Goal: Information Seeking & Learning: Learn about a topic

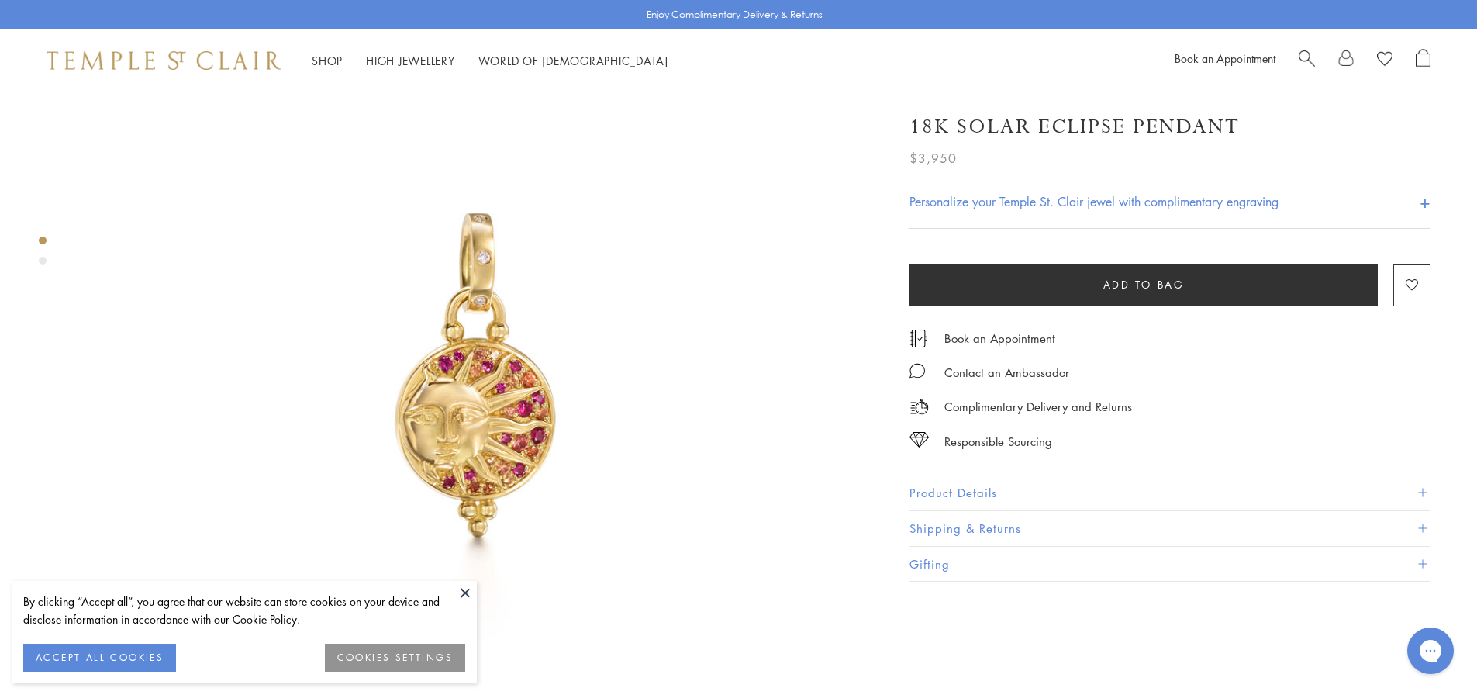
scroll to position [78, 0]
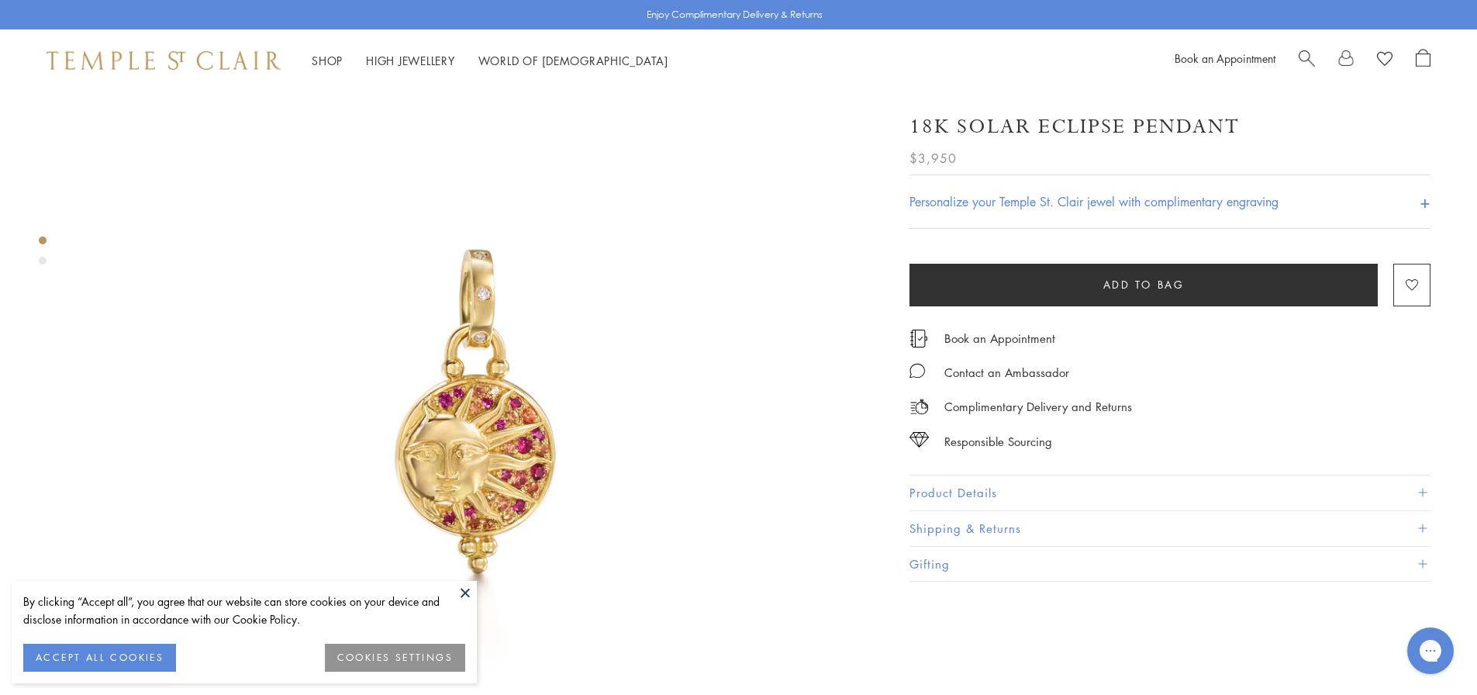
click at [958, 491] on button "Product Details" at bounding box center [1169, 492] width 521 height 35
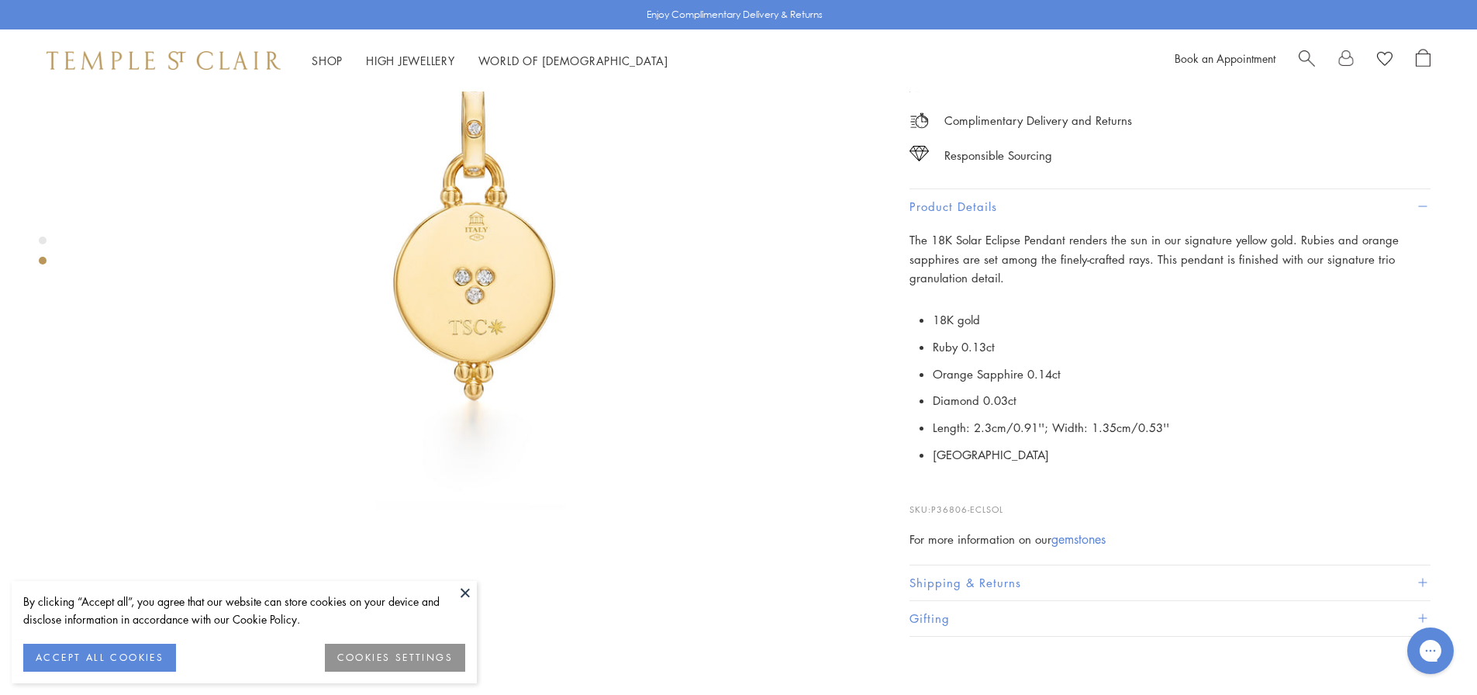
scroll to position [1085, 0]
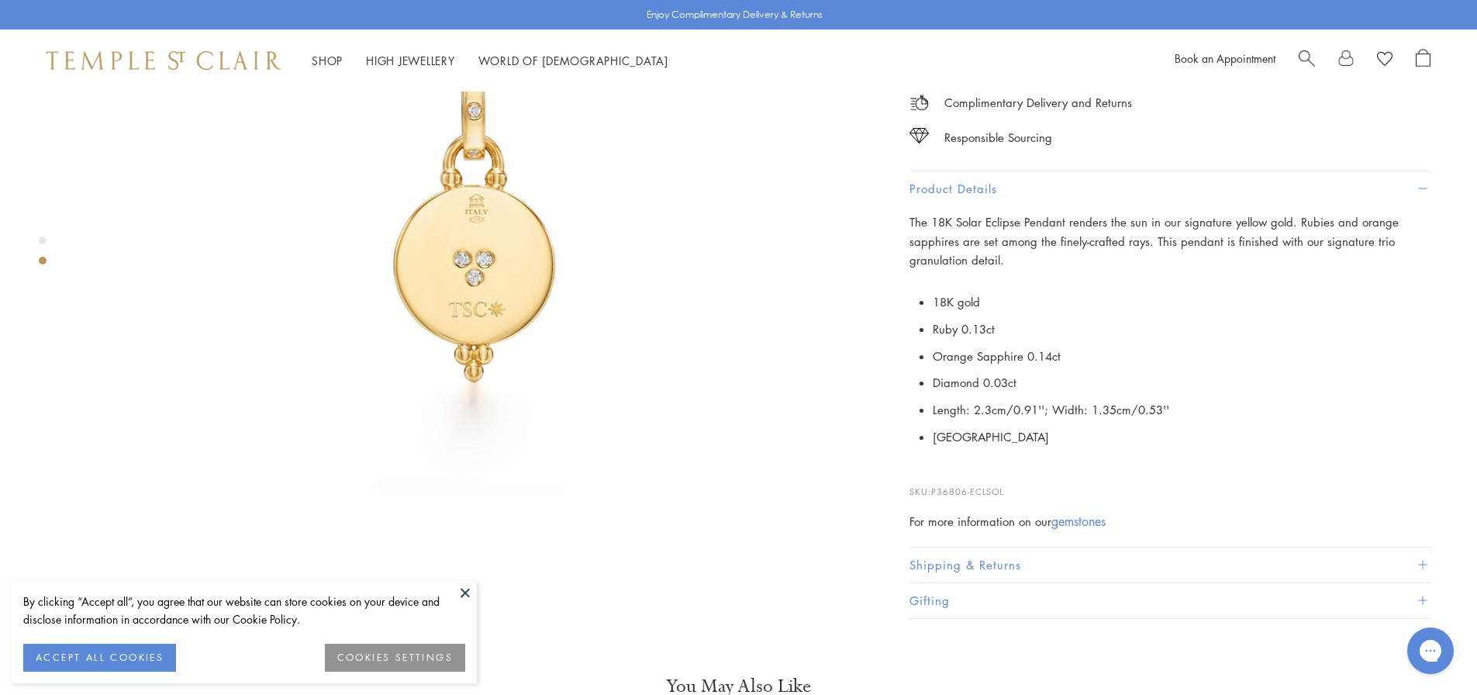
click at [521, 186] on img at bounding box center [475, 221] width 795 height 795
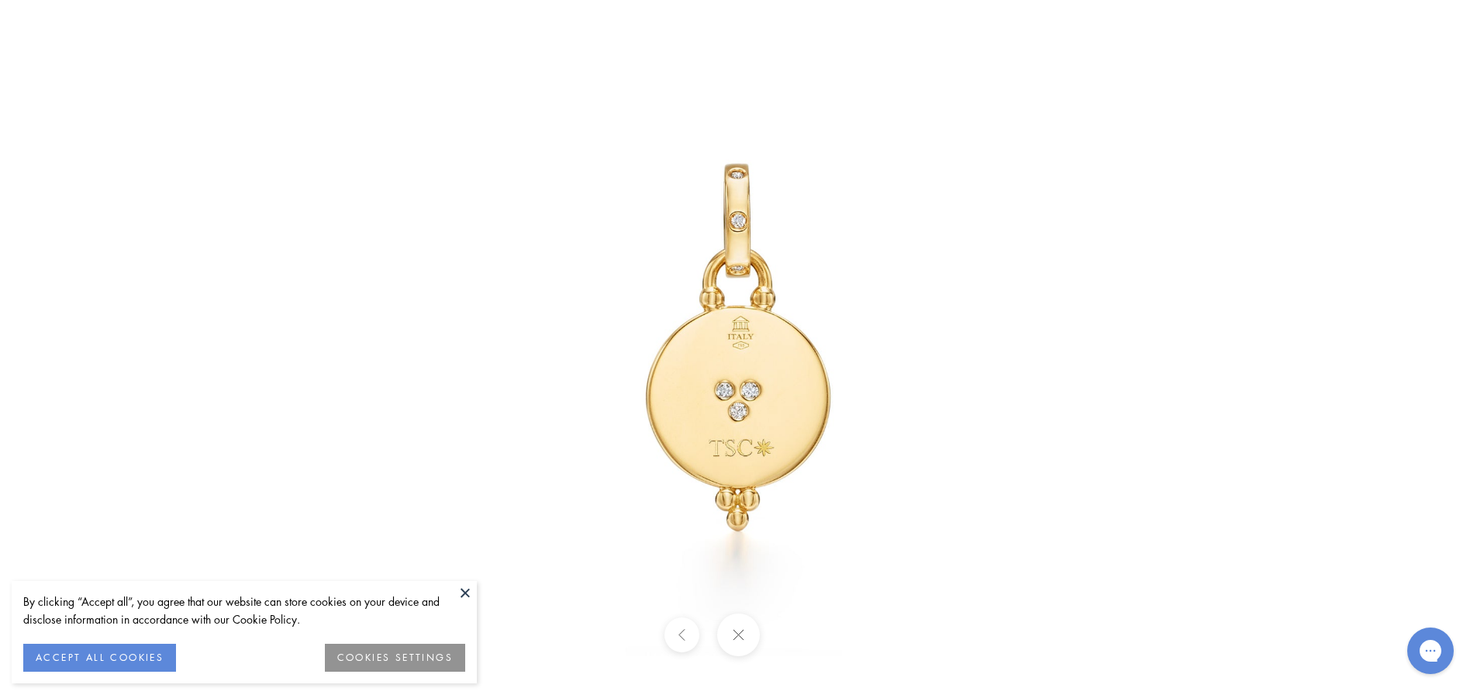
click at [736, 408] on img at bounding box center [738, 347] width 907 height 907
click at [732, 644] on button at bounding box center [738, 634] width 43 height 43
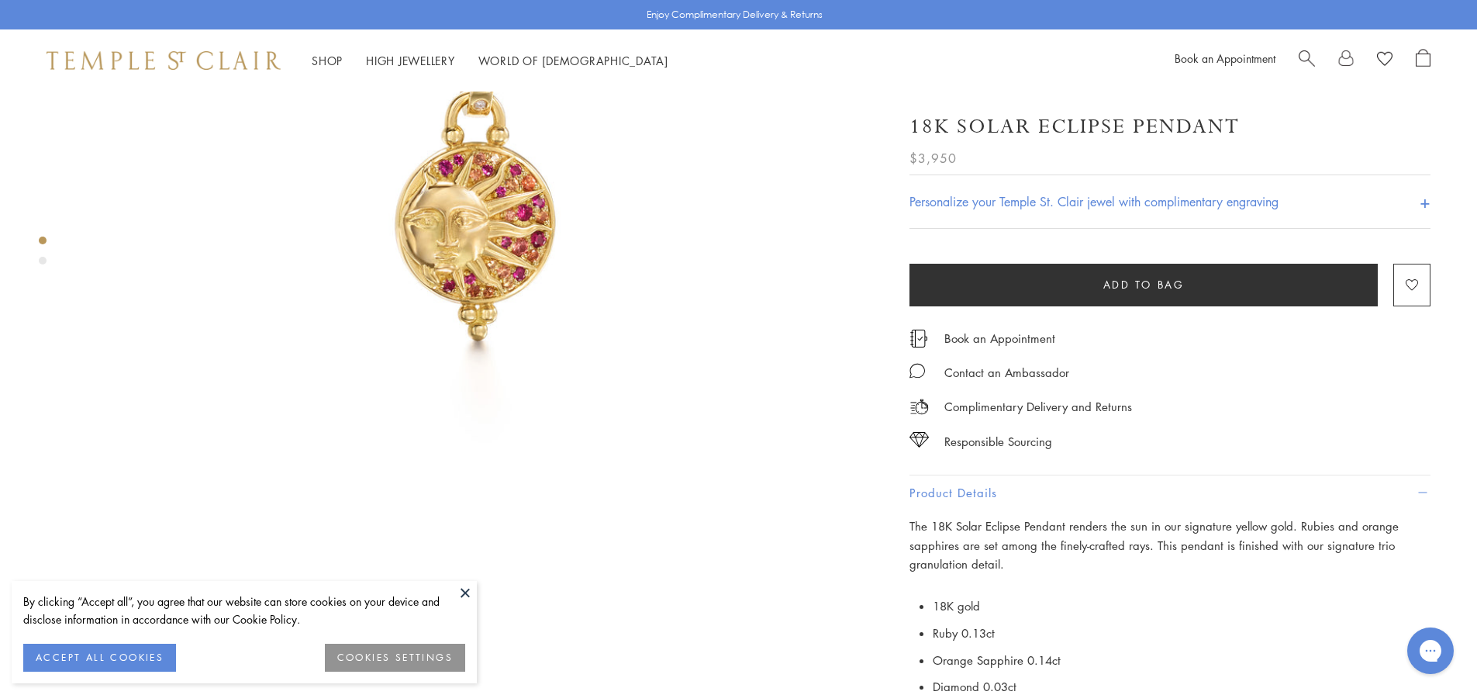
scroll to position [0, 0]
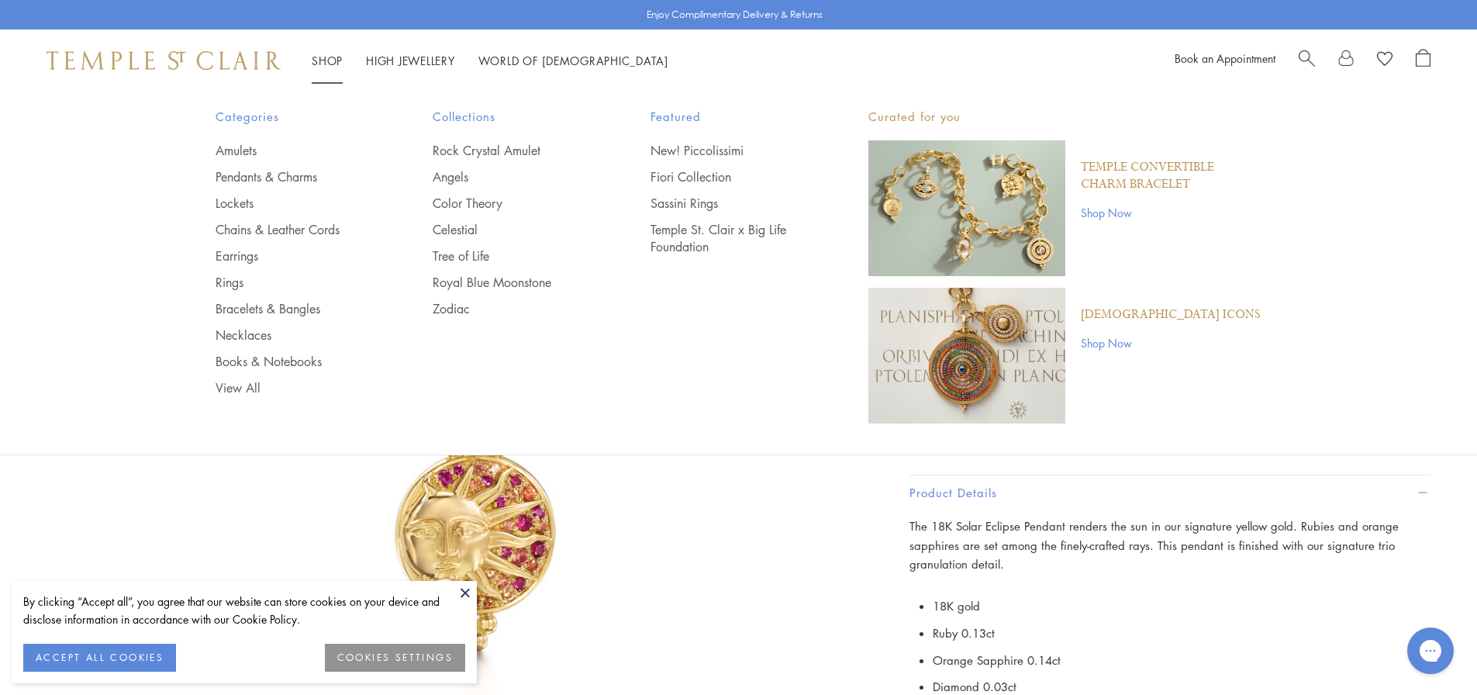
click at [112, 65] on img at bounding box center [164, 60] width 234 height 19
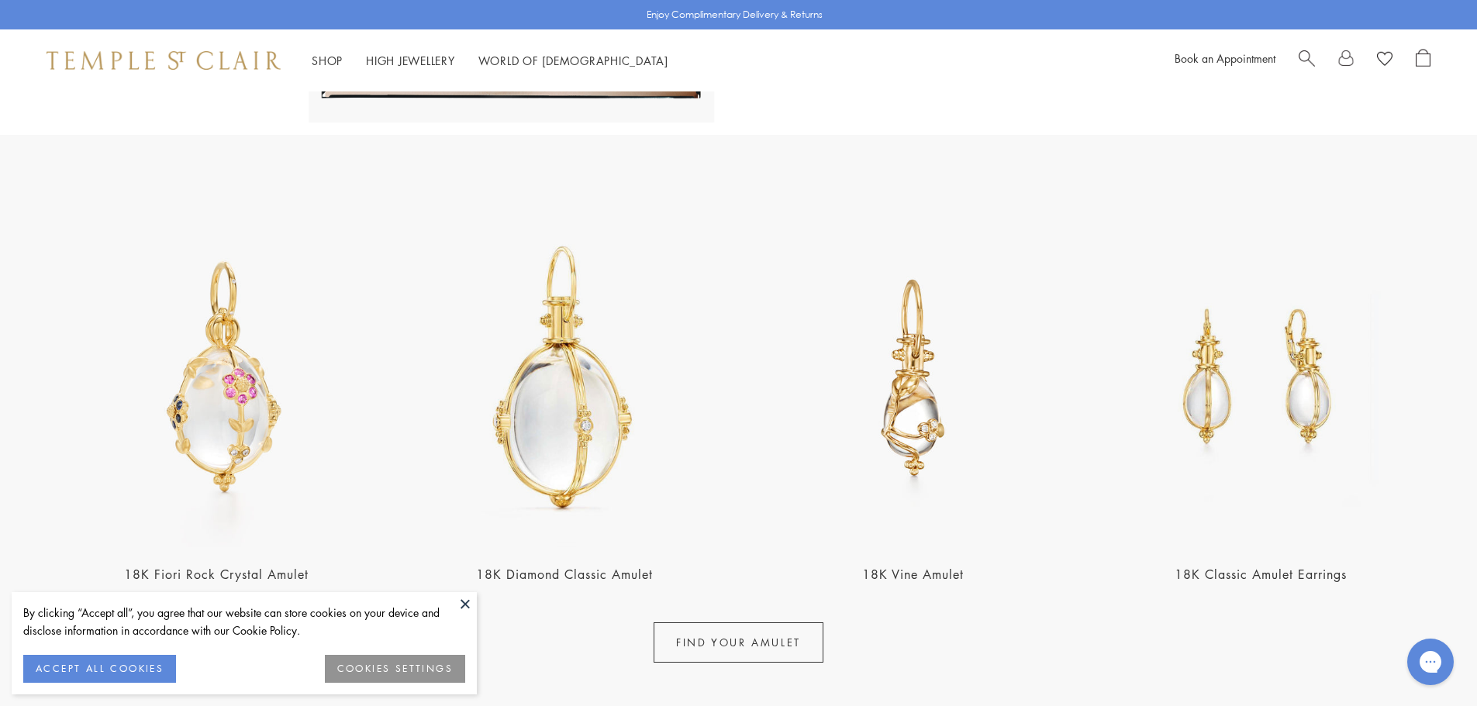
scroll to position [543, 0]
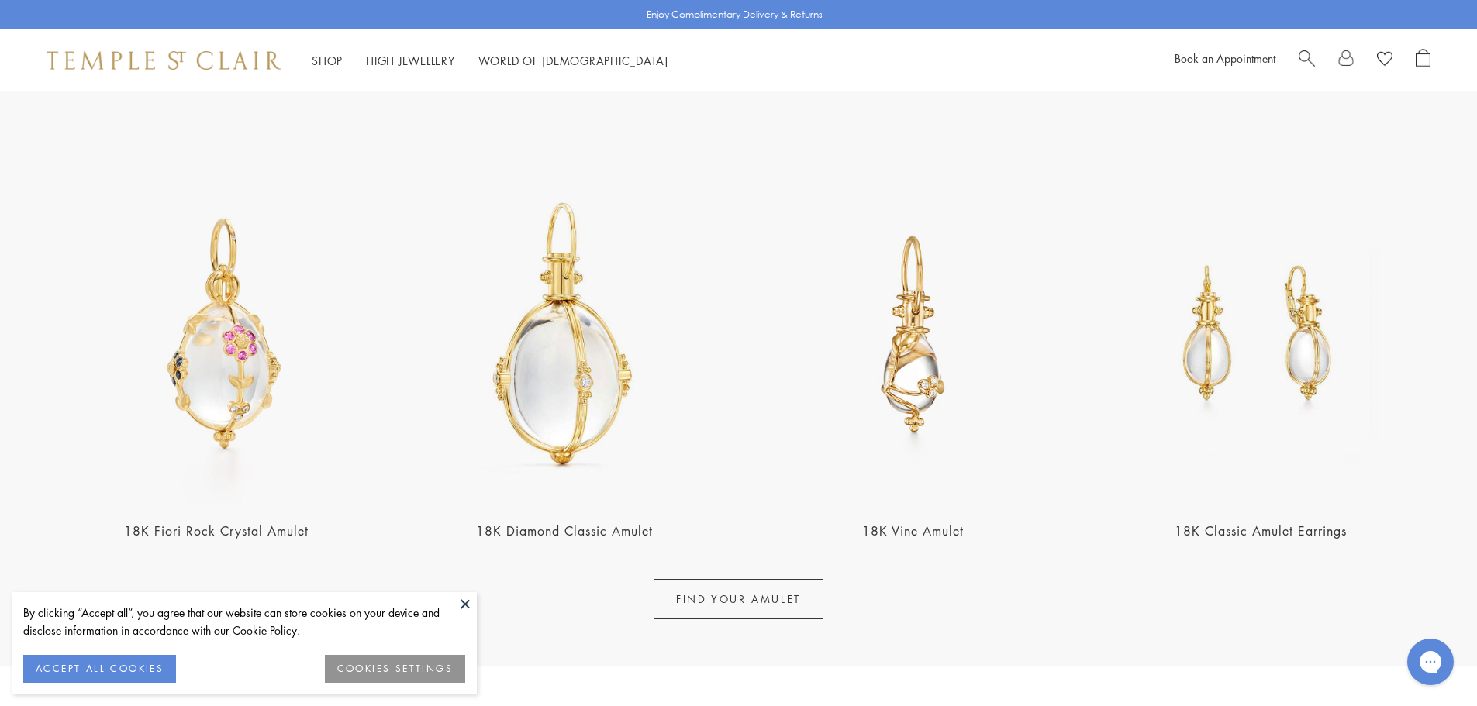
click at [1281, 525] on link "18K Classic Amulet Earrings" at bounding box center [1260, 530] width 172 height 17
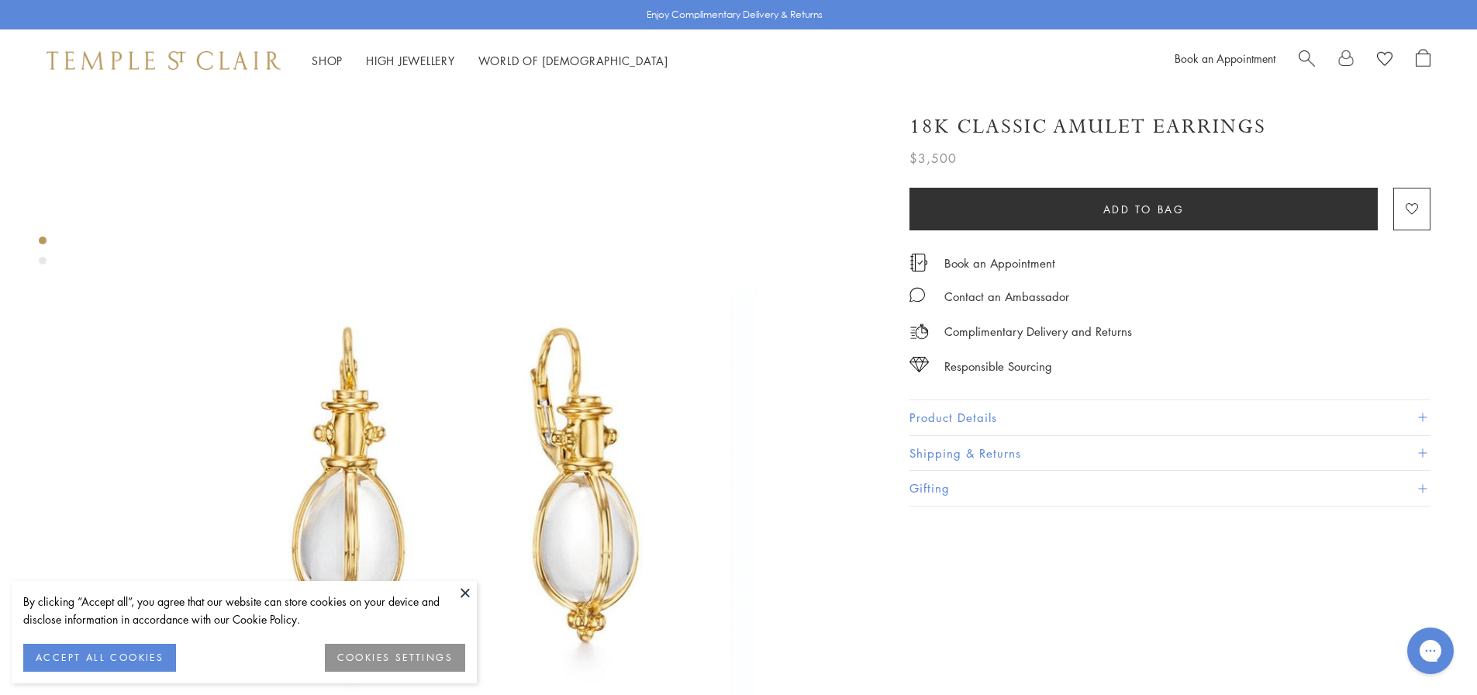
click at [971, 411] on button "Product Details" at bounding box center [1169, 417] width 521 height 35
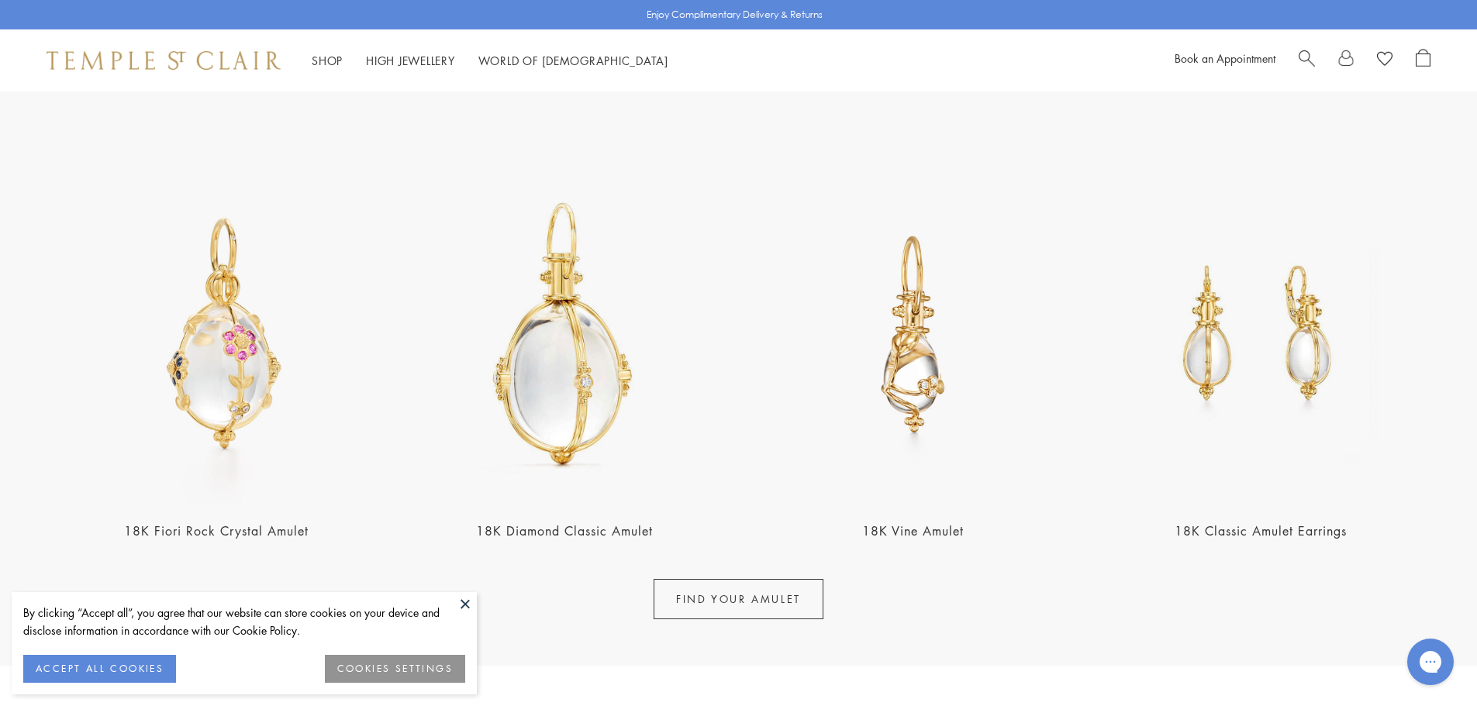
click at [614, 526] on link "18K Diamond Classic Amulet" at bounding box center [564, 530] width 177 height 17
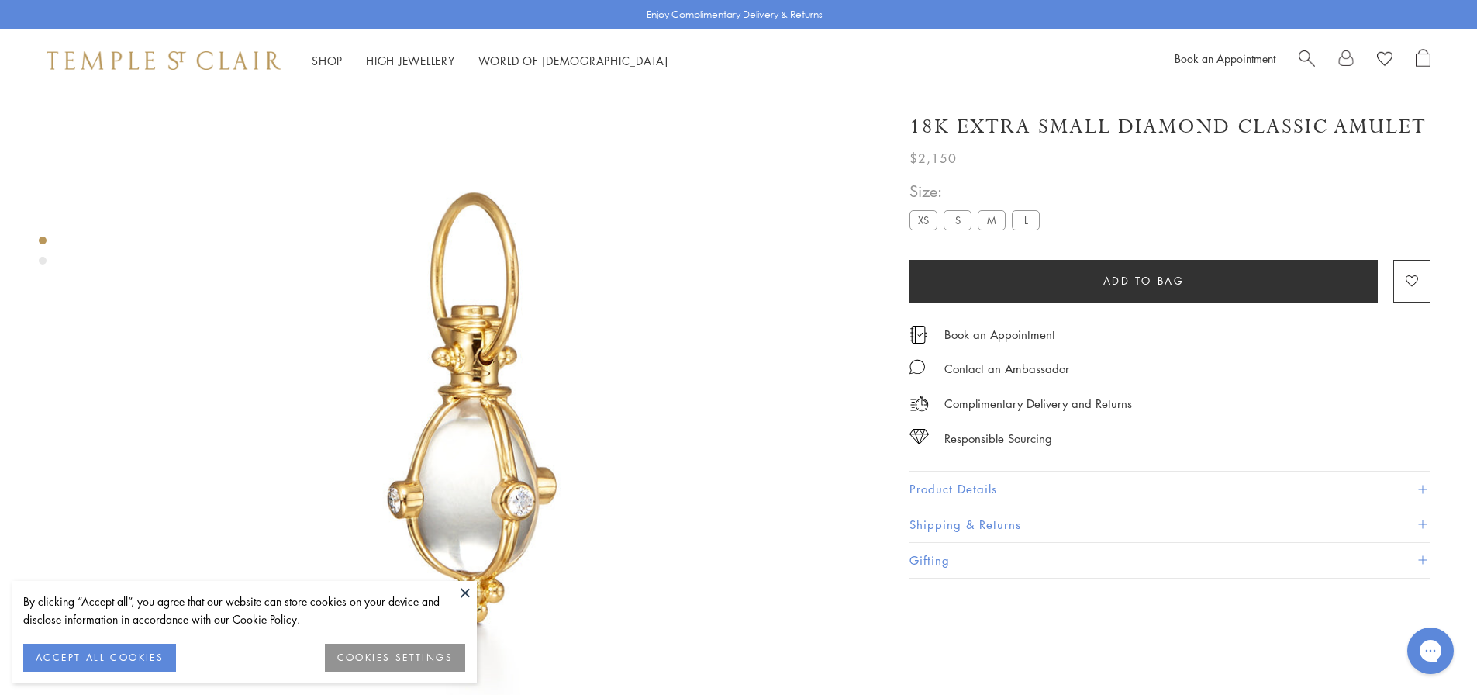
scroll to position [91, 0]
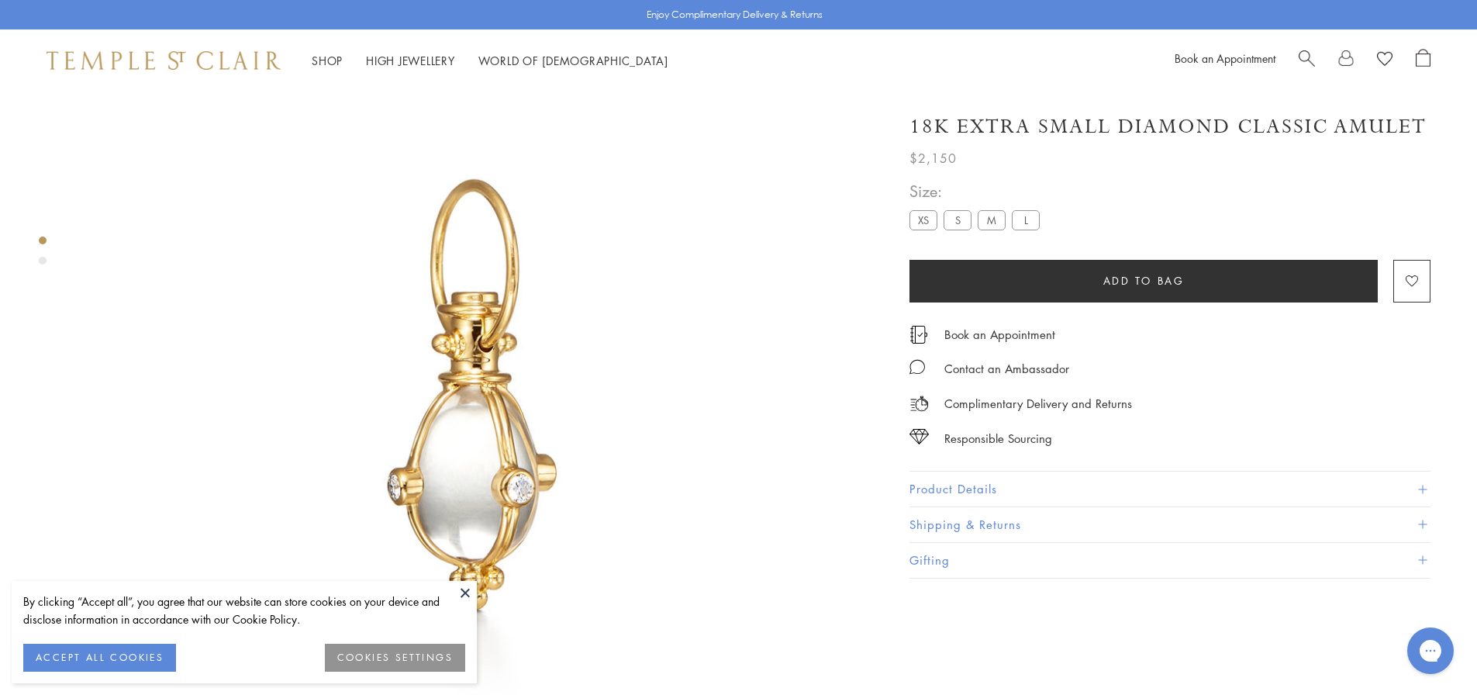
click at [950, 483] on button "Product Details" at bounding box center [1169, 488] width 521 height 35
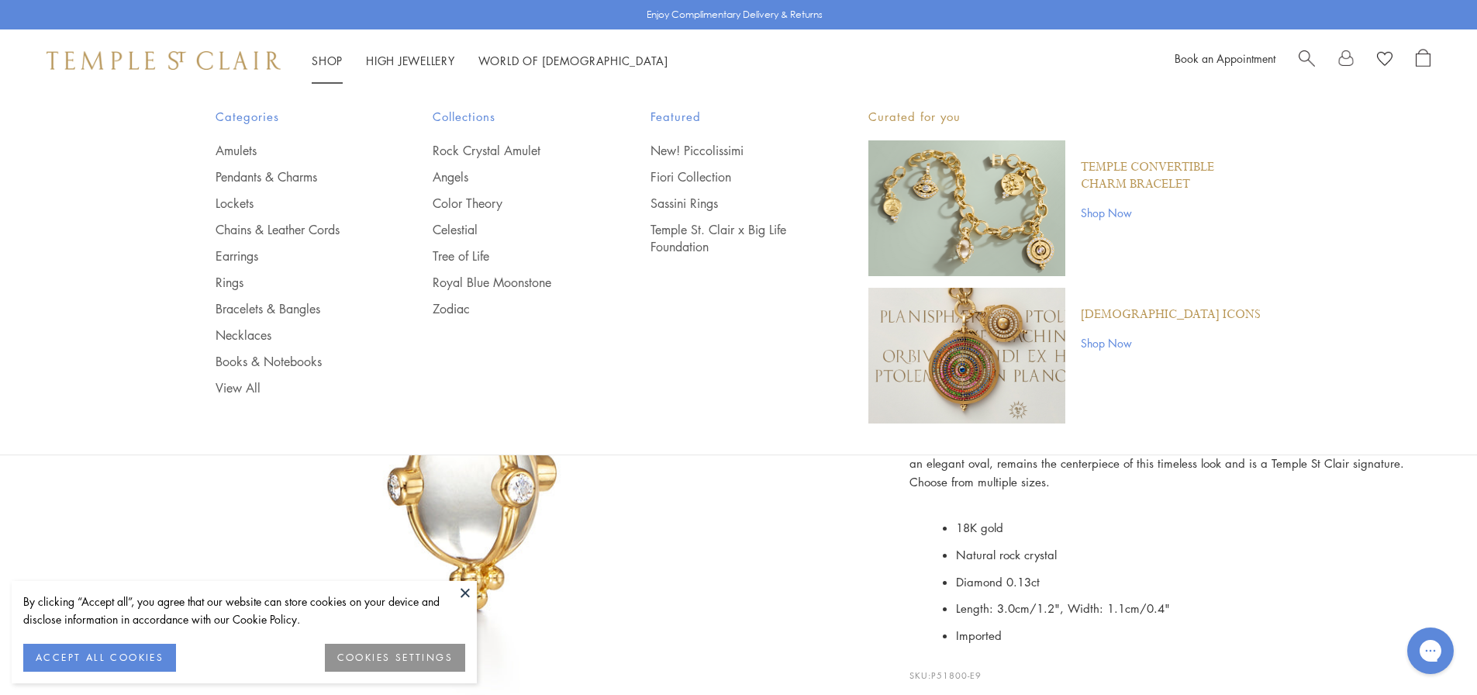
click at [84, 54] on img at bounding box center [164, 60] width 234 height 19
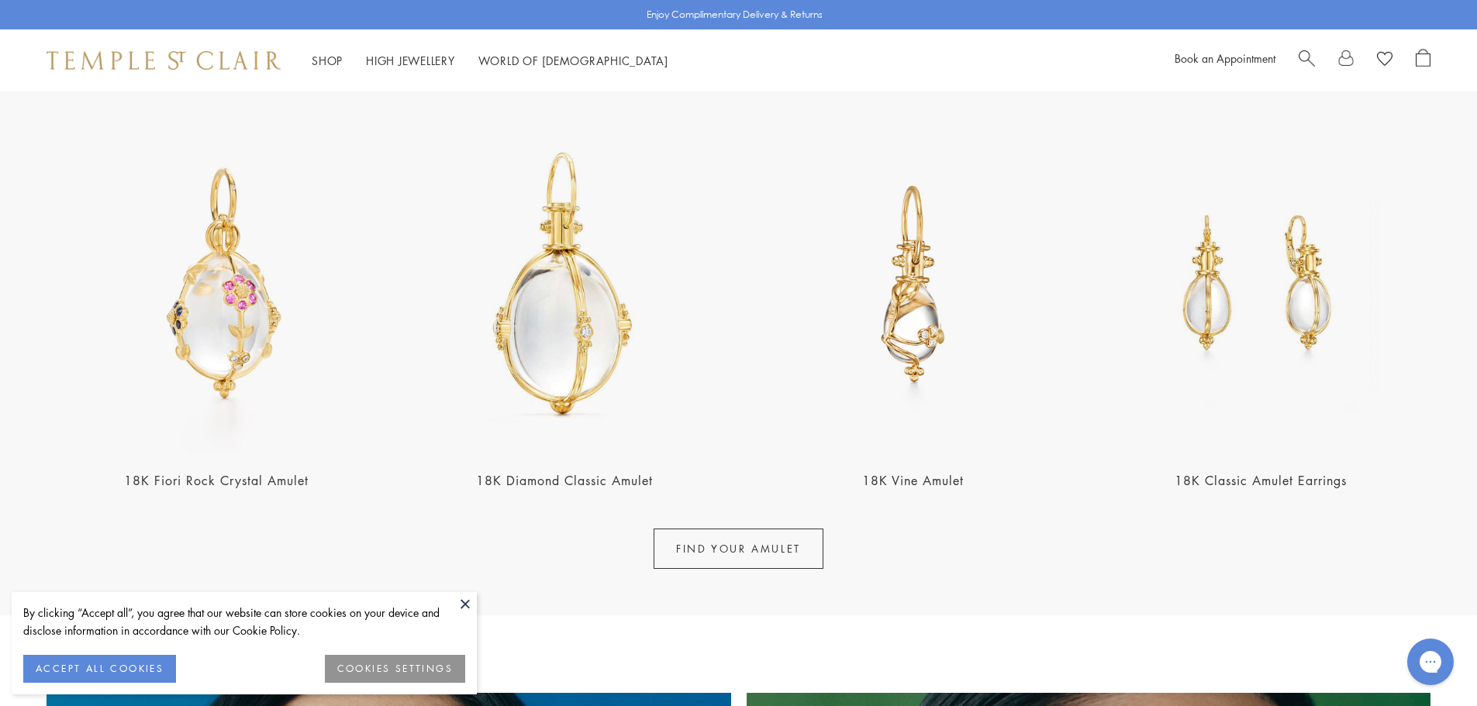
scroll to position [620, 0]
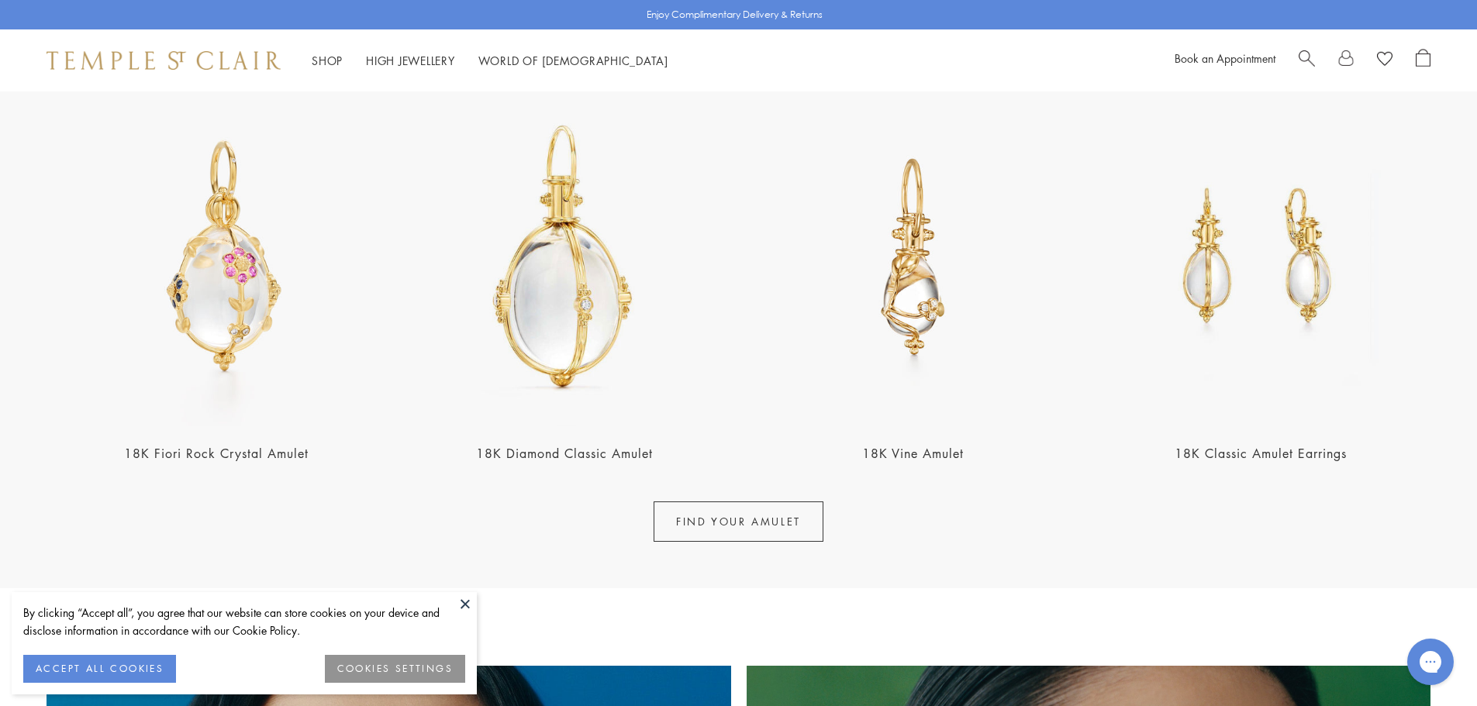
click at [891, 447] on link "18K Vine Amulet" at bounding box center [913, 453] width 102 height 17
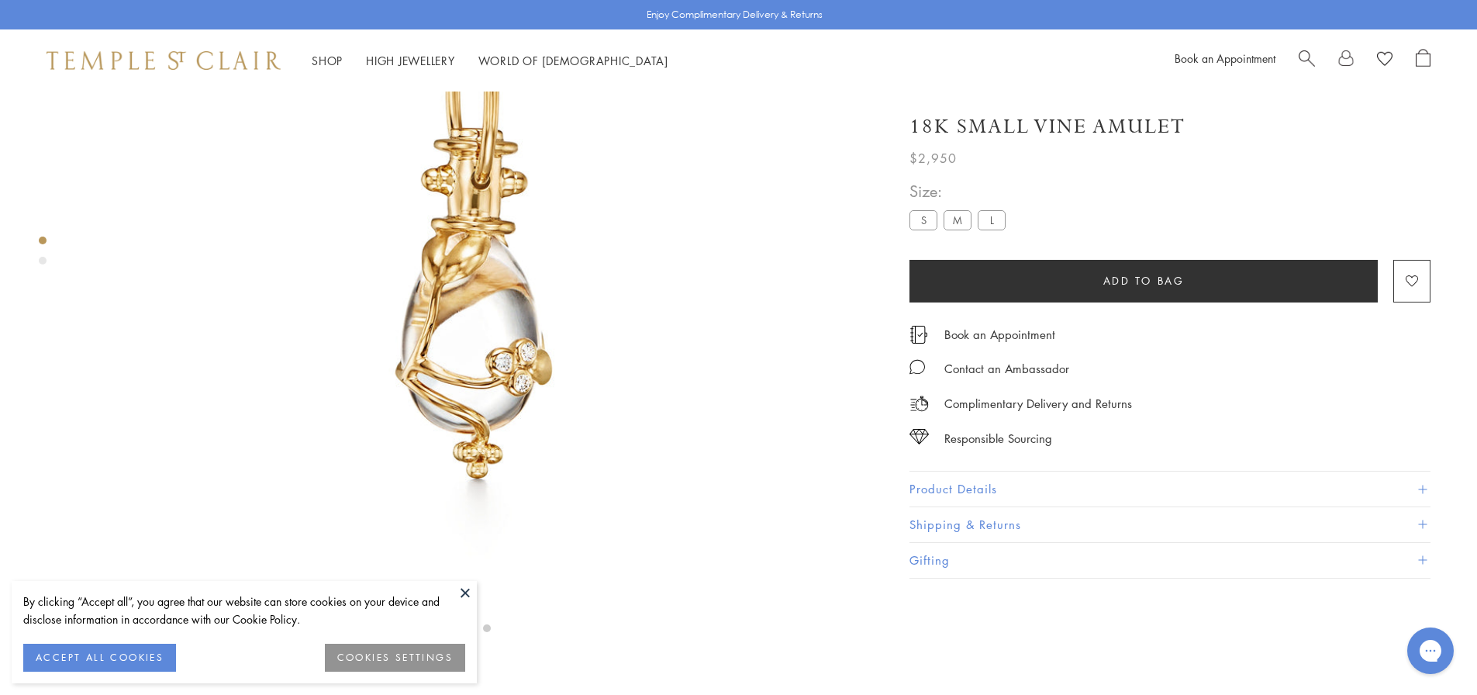
scroll to position [247, 0]
click at [990, 484] on button "Product Details" at bounding box center [1169, 488] width 521 height 35
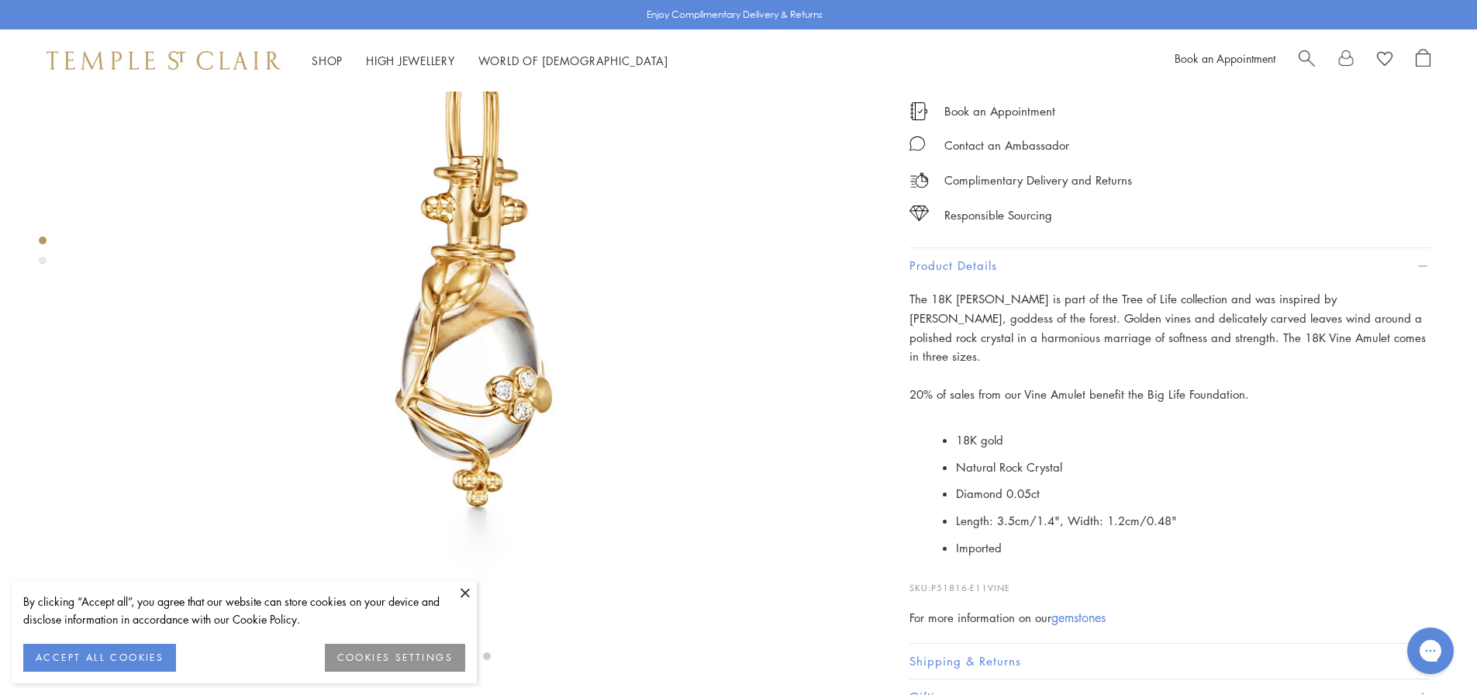
scroll to position [14, 0]
